Goal: Task Accomplishment & Management: Use online tool/utility

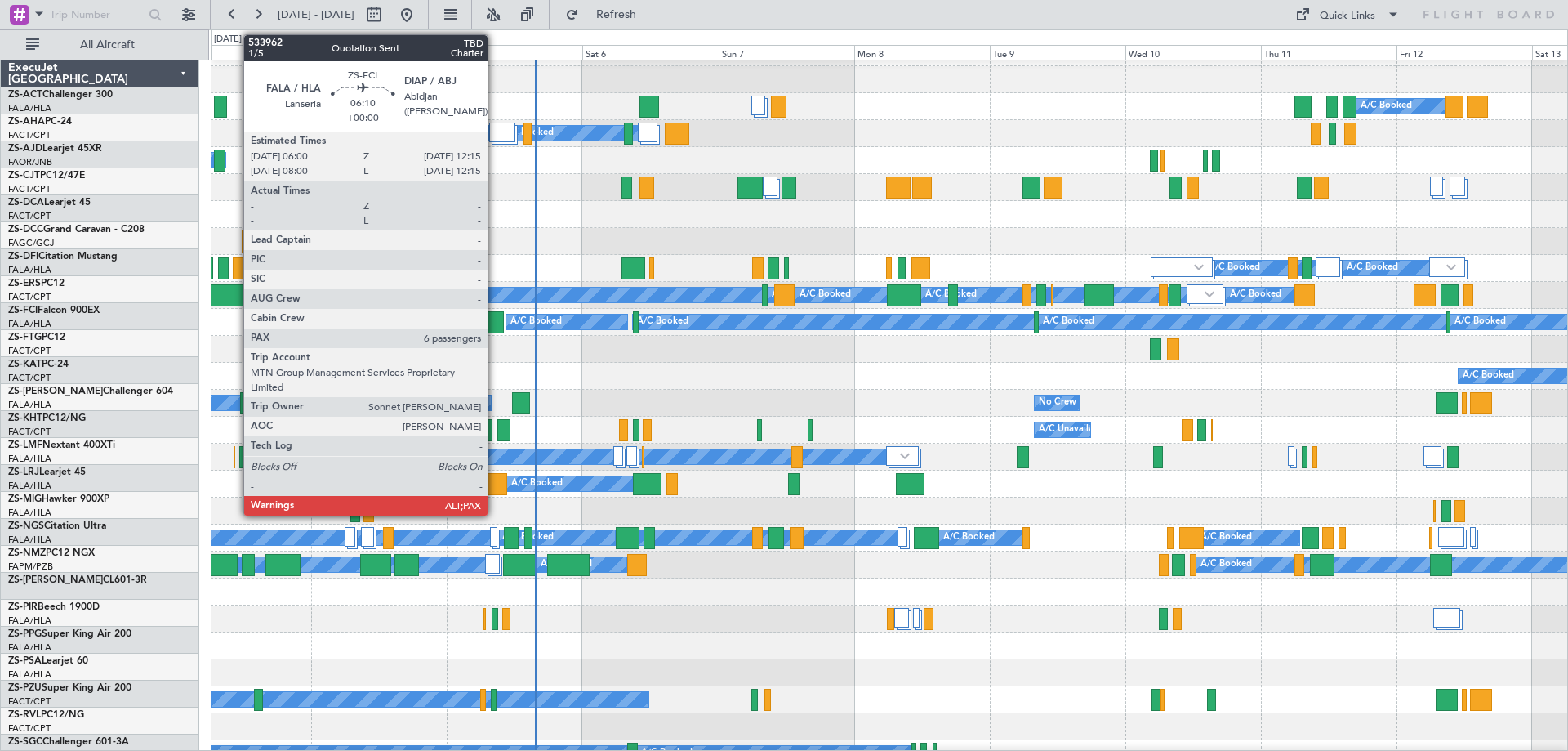
scroll to position [21, 0]
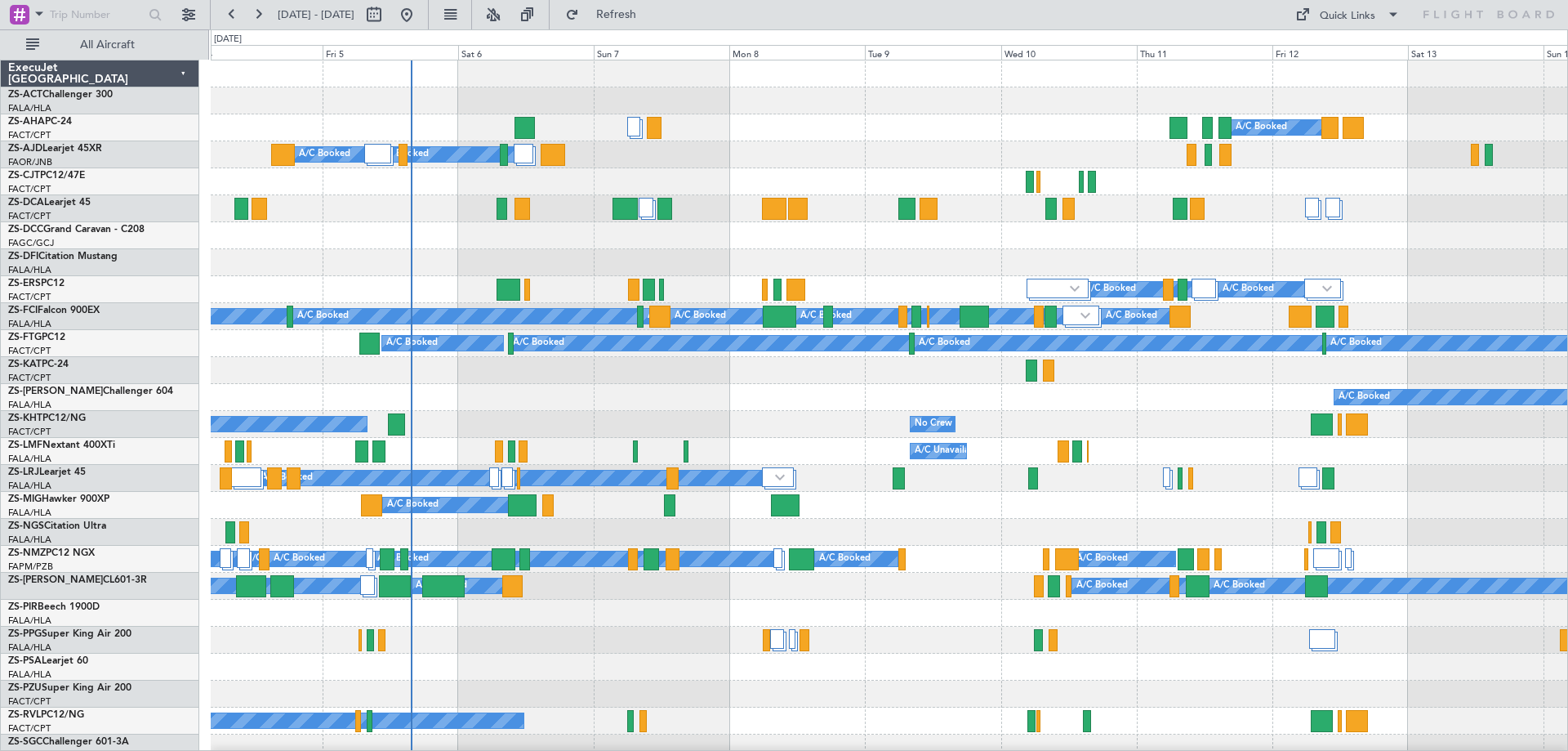
click at [341, 213] on div at bounding box center [889, 208] width 1357 height 27
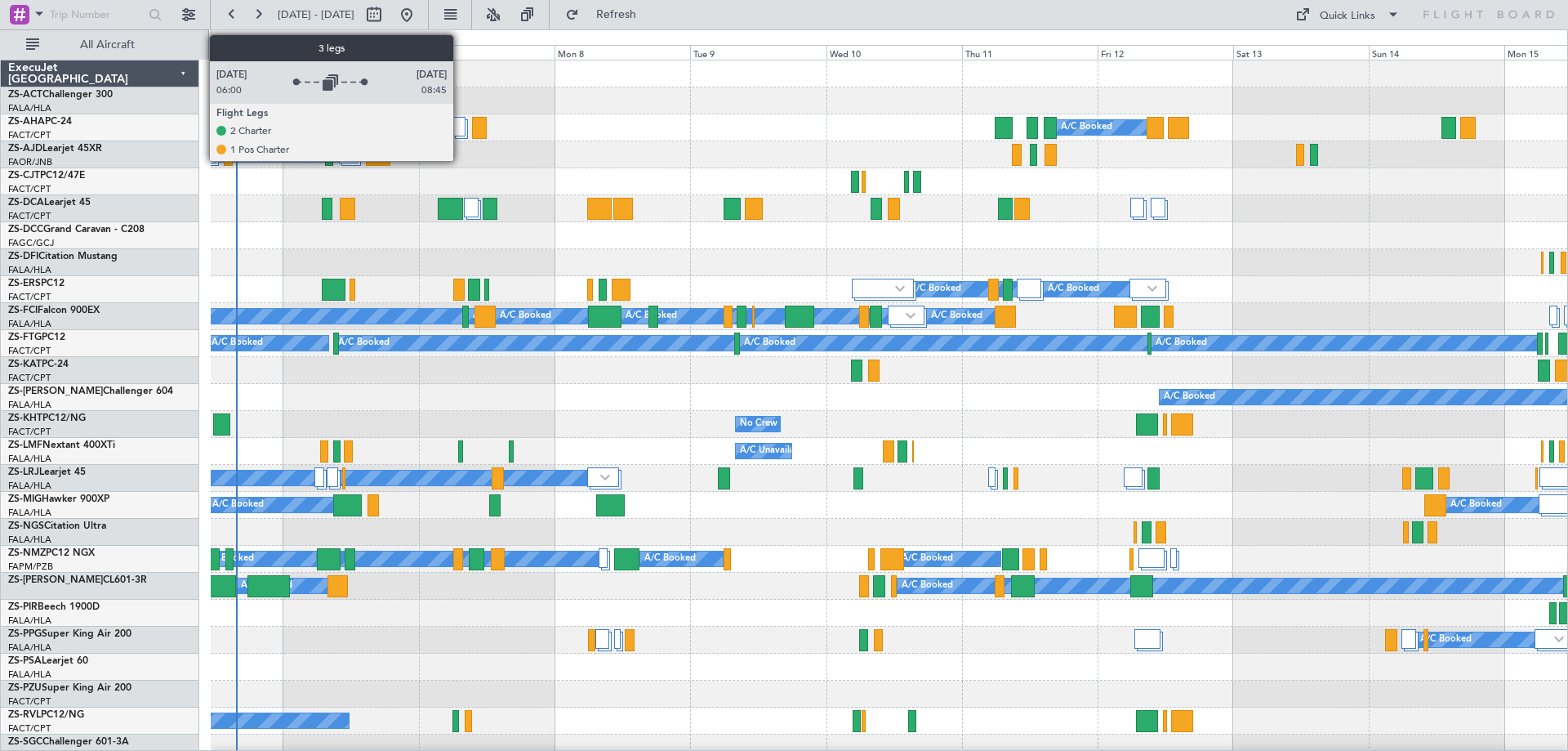
click at [460, 127] on div at bounding box center [459, 126] width 14 height 19
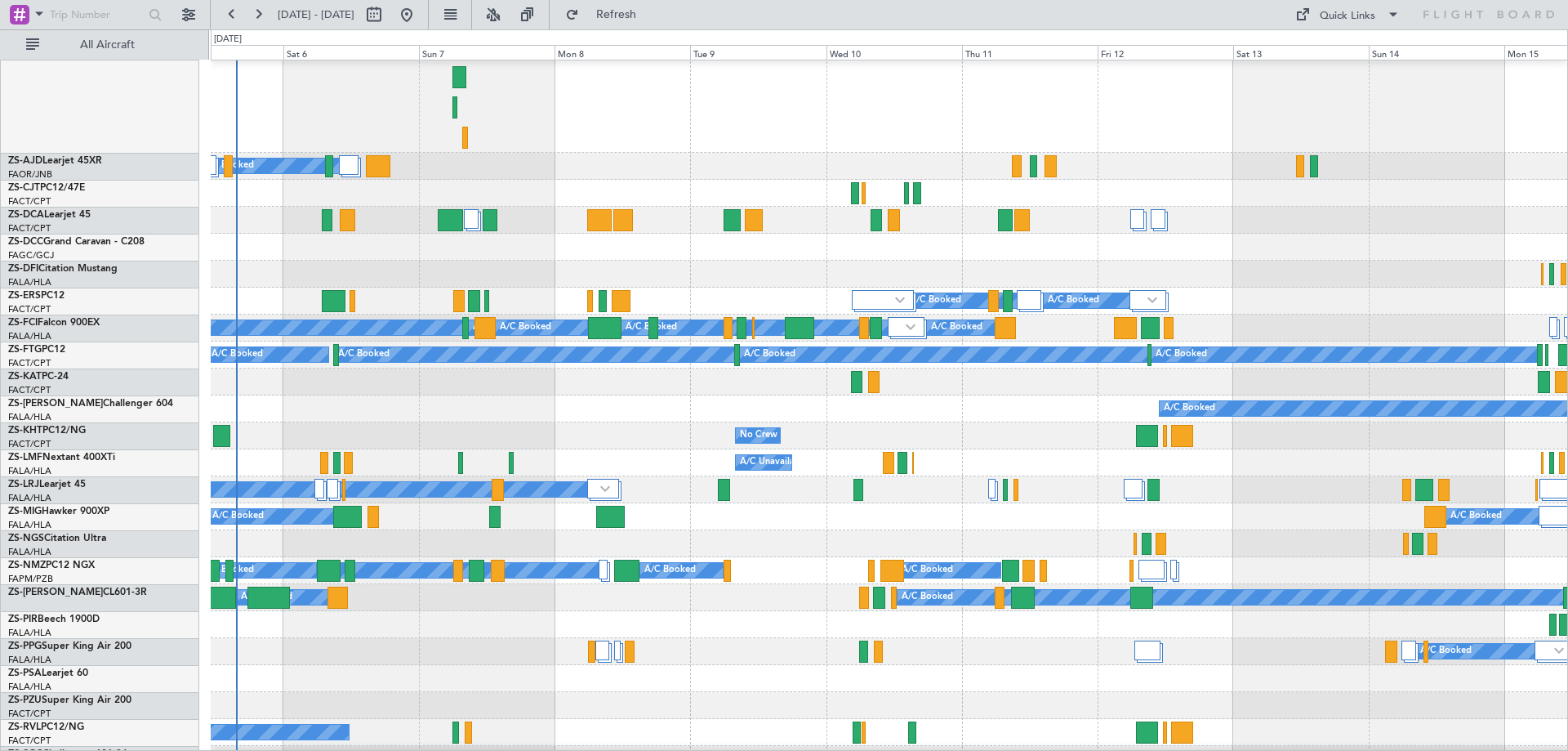
scroll to position [164, 0]
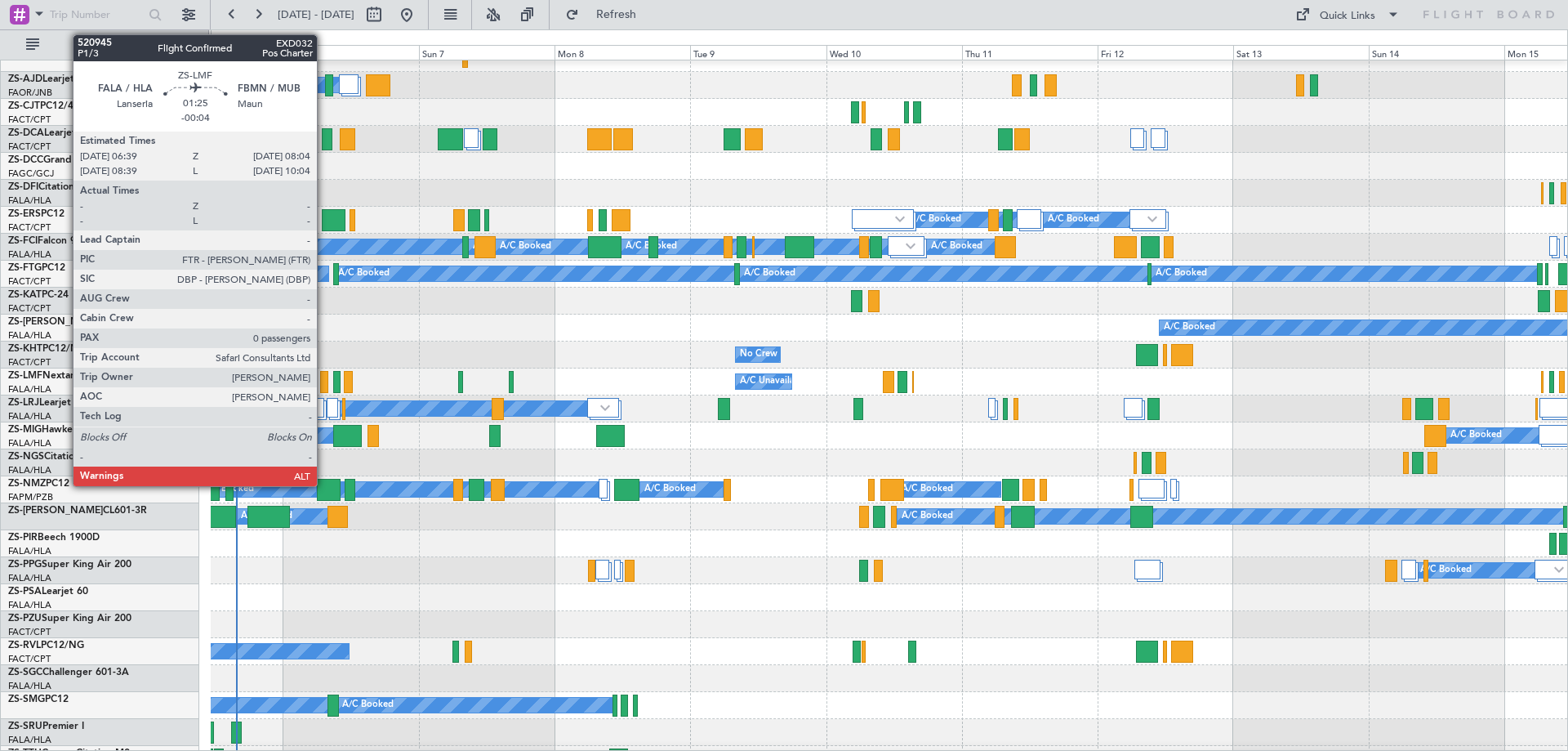
click at [324, 391] on div at bounding box center [324, 381] width 8 height 22
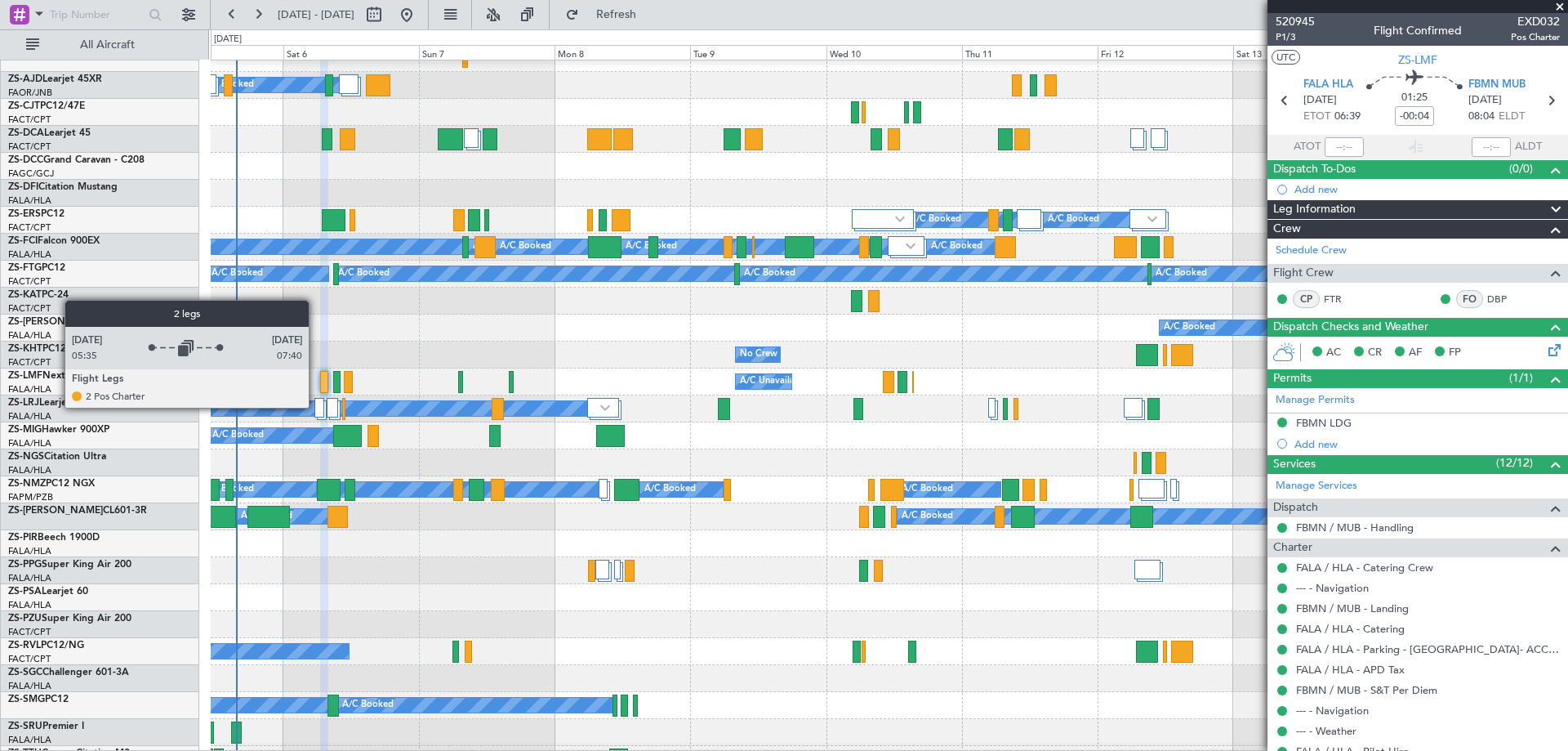
click at [316, 407] on div at bounding box center [319, 407] width 10 height 19
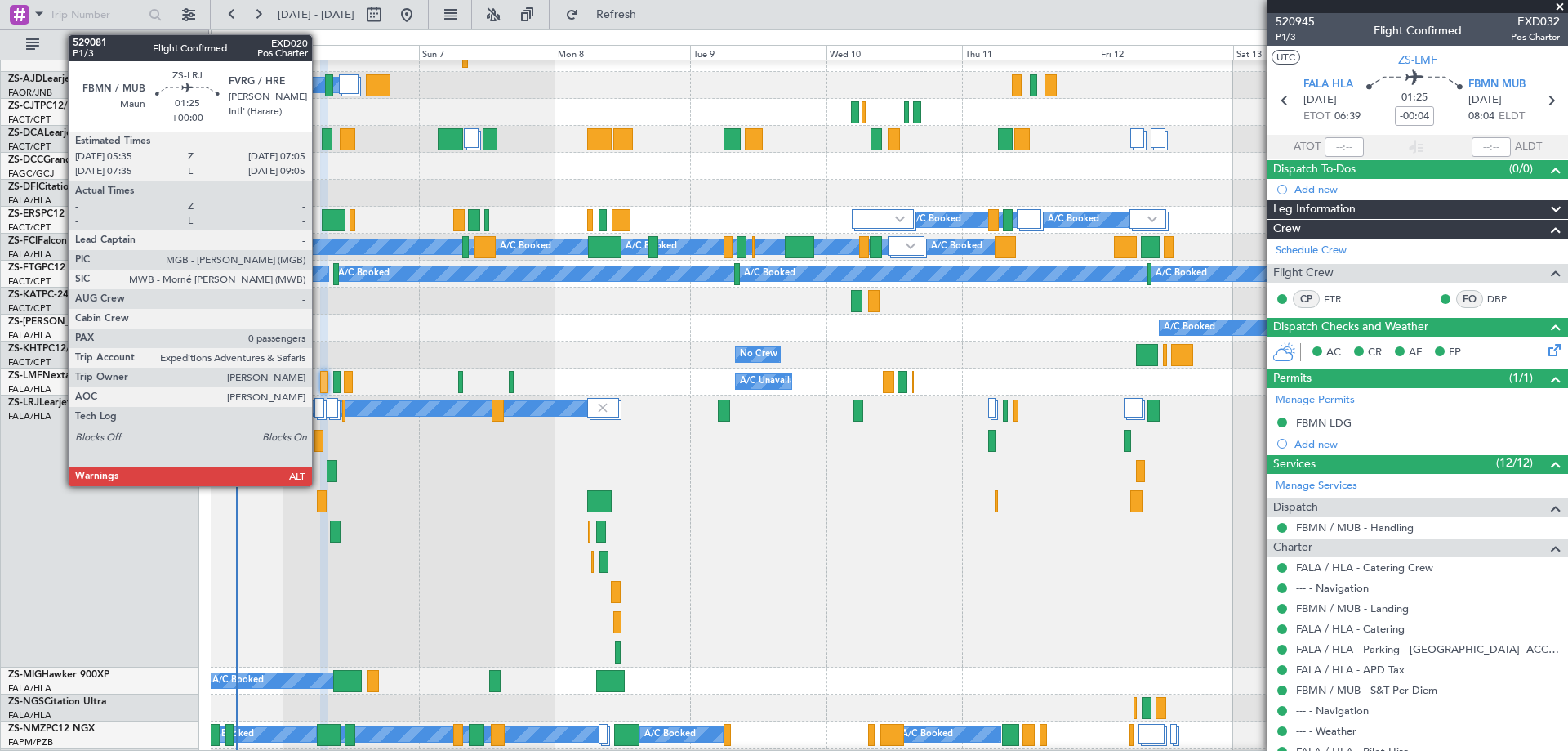
click at [319, 449] on div at bounding box center [319, 440] width 9 height 22
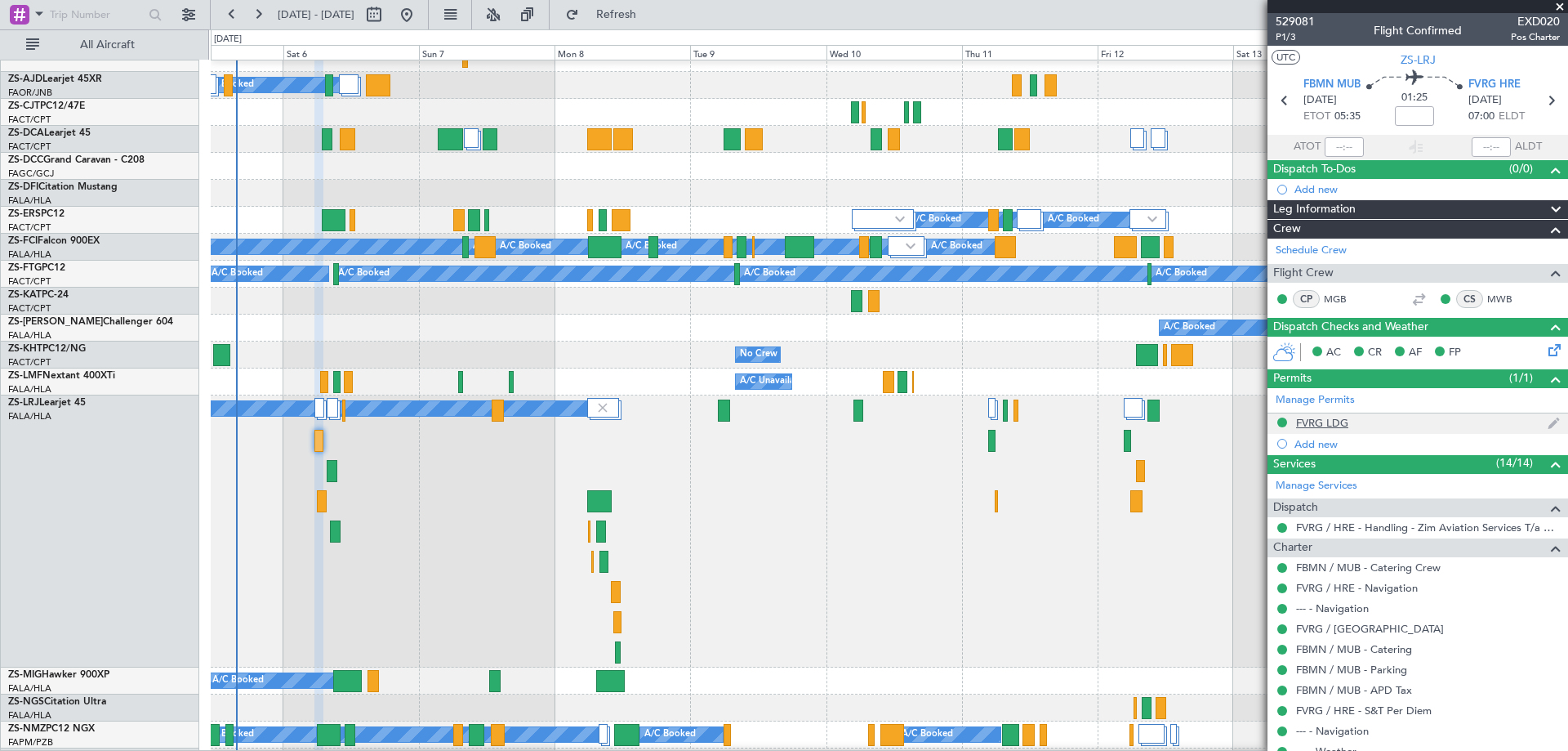
click at [1335, 421] on div "FVRG LDG" at bounding box center [1322, 422] width 52 height 14
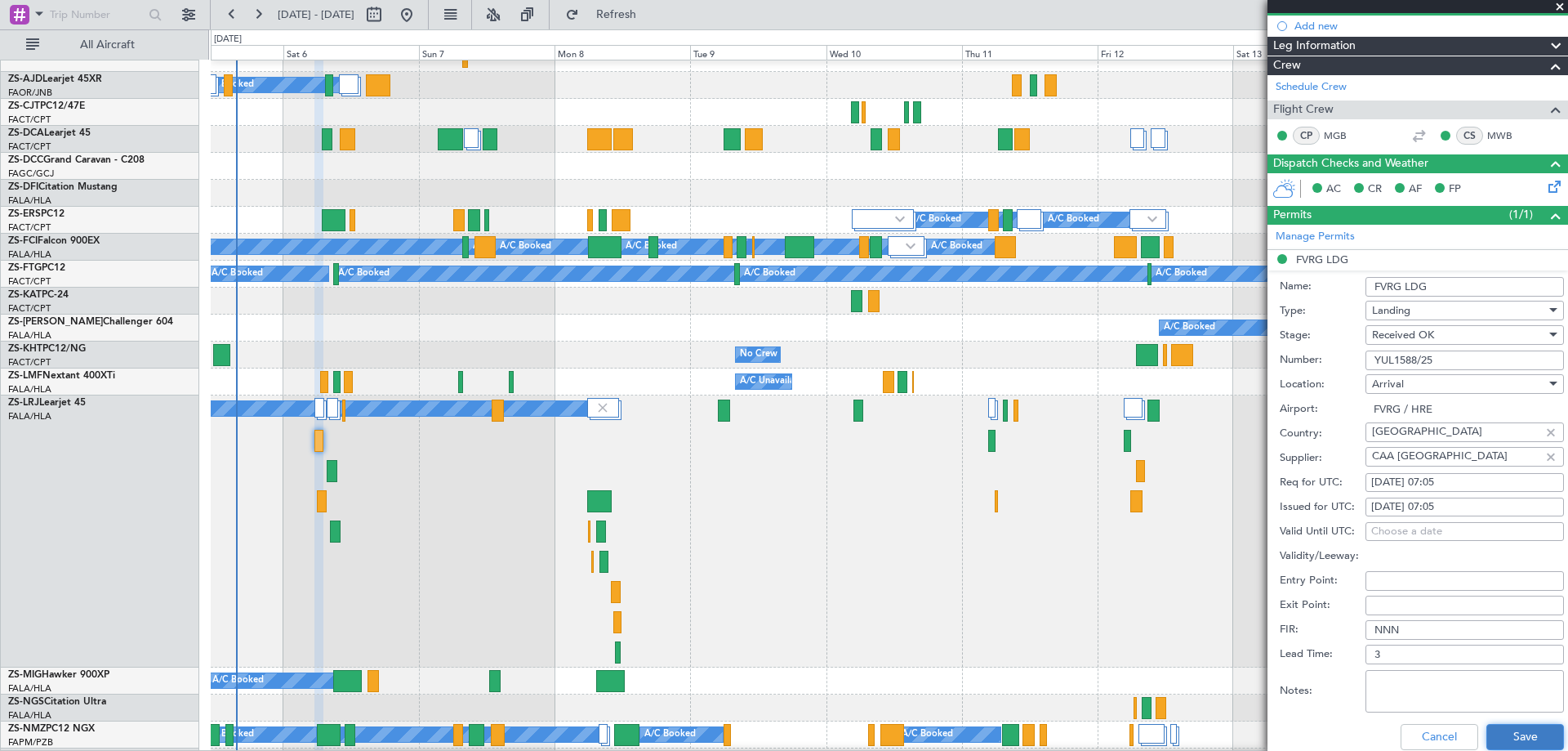
click at [1510, 734] on button "Save" at bounding box center [1525, 736] width 77 height 26
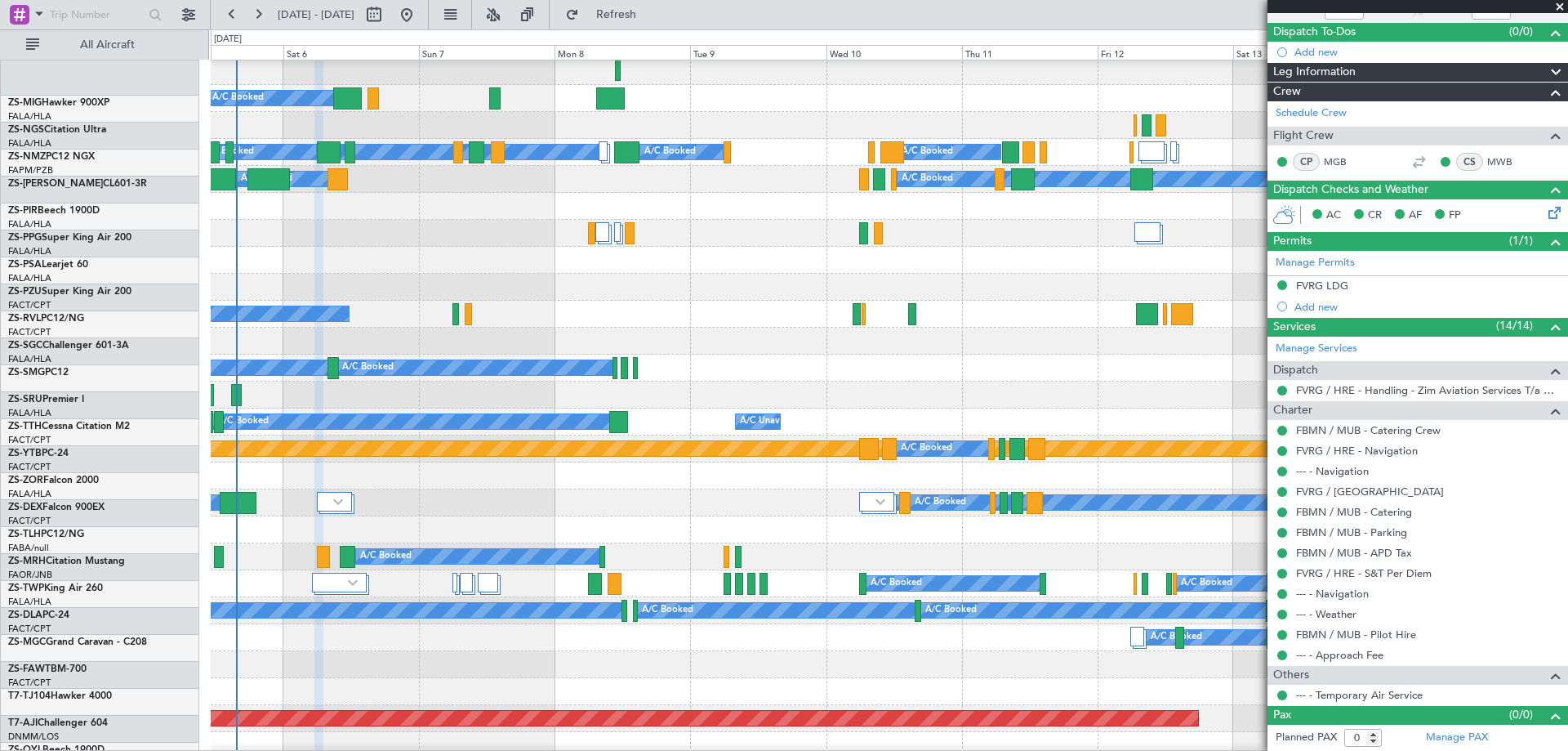
scroll to position [899, 0]
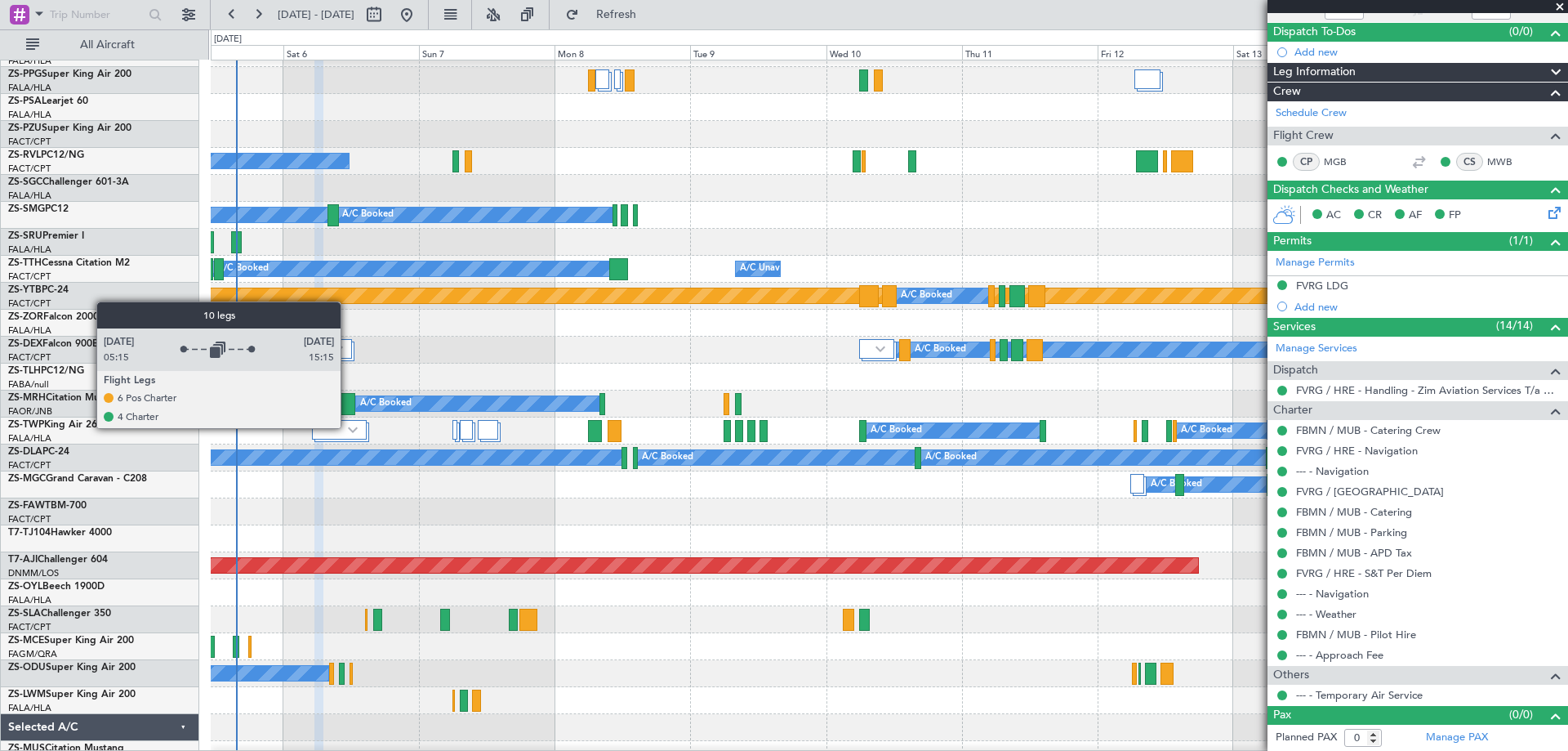
click at [348, 427] on img at bounding box center [353, 429] width 10 height 6
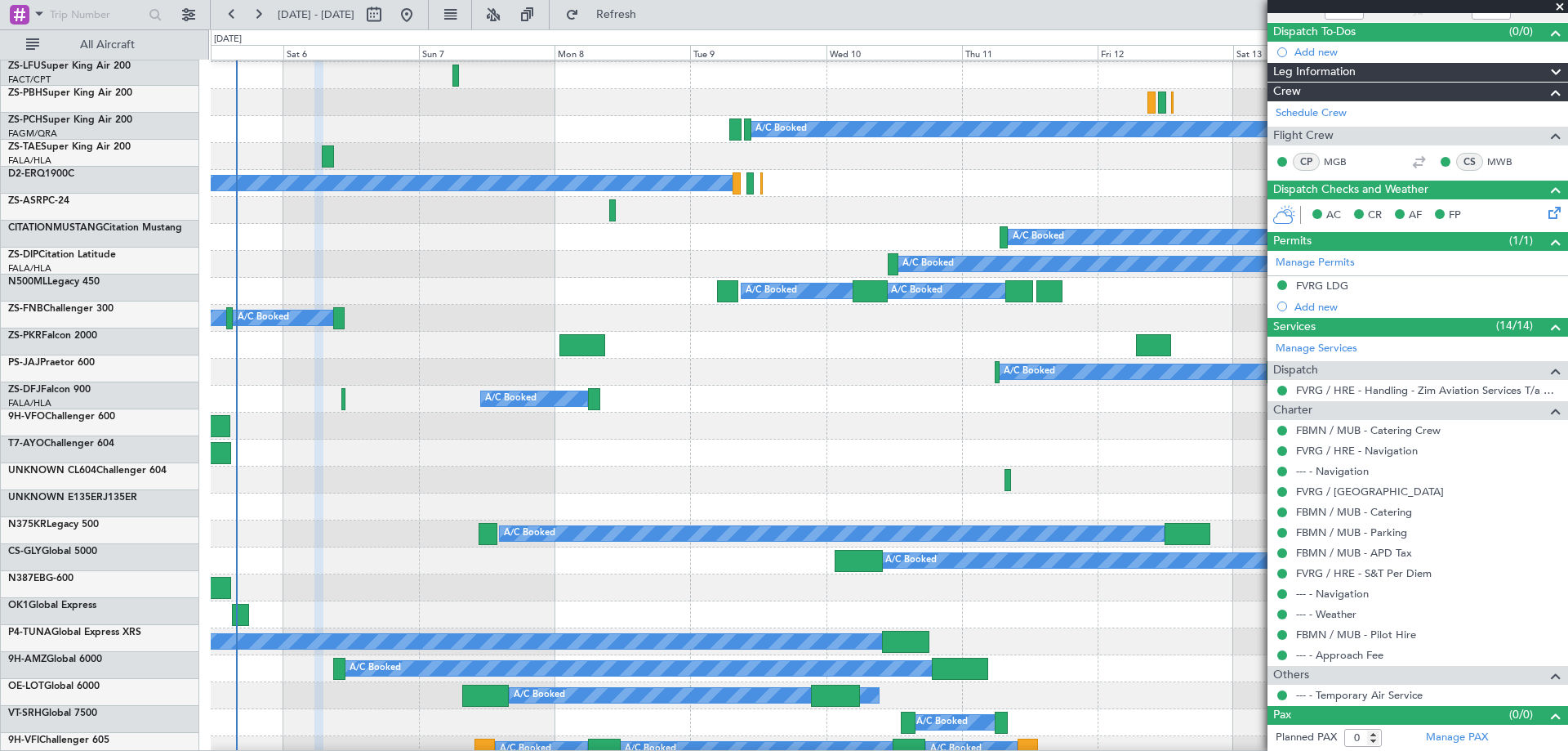
scroll to position [2157, 0]
